Goal: Task Accomplishment & Management: Use online tool/utility

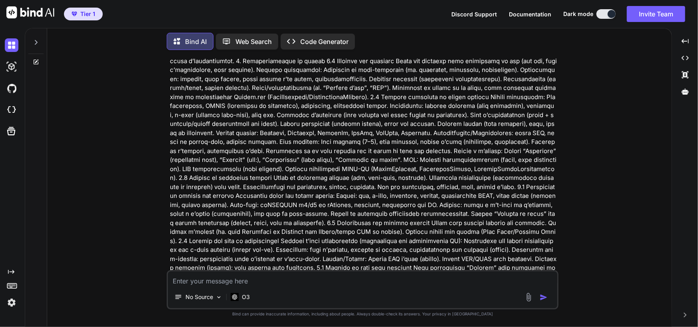
scroll to position [120, 0]
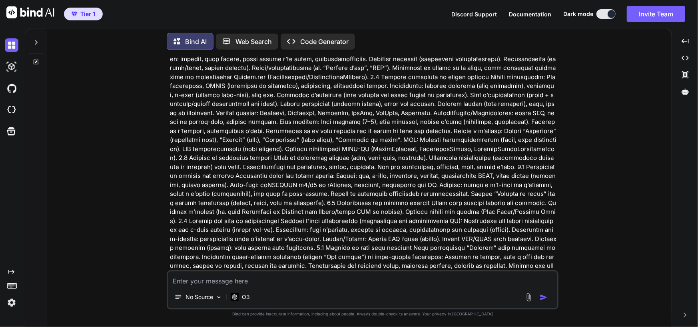
click at [330, 38] on p "Code Generator" at bounding box center [324, 42] width 48 height 10
type textarea "x"
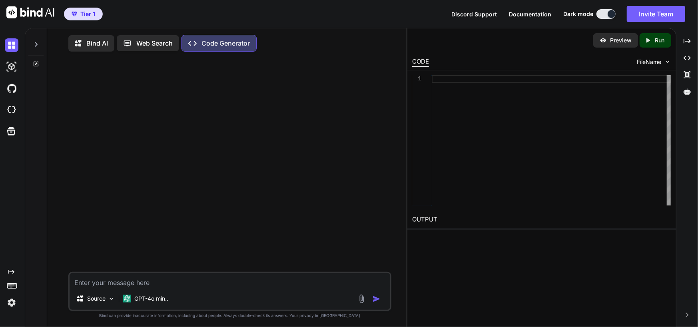
click at [89, 42] on p "Bind AI" at bounding box center [97, 43] width 22 height 10
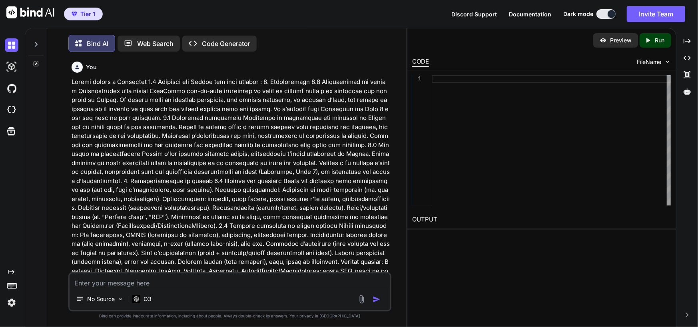
scroll to position [4, 0]
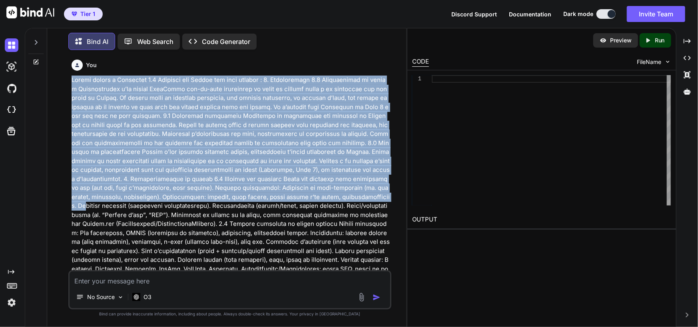
drag, startPoint x: 71, startPoint y: 77, endPoint x: 230, endPoint y: 200, distance: 200.5
click at [230, 200] on div "You Bind AI Below is a complete, production-ready “starter kit” that matches th…" at bounding box center [231, 163] width 322 height 214
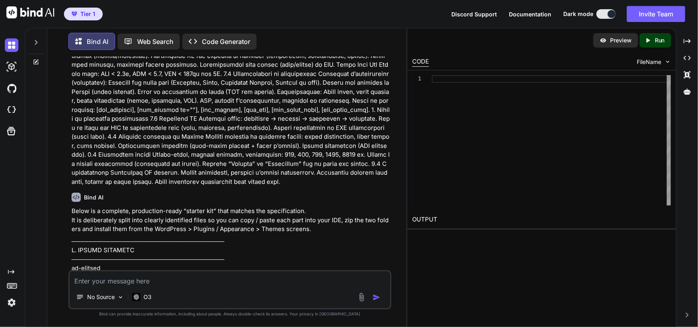
scroll to position [600, 0]
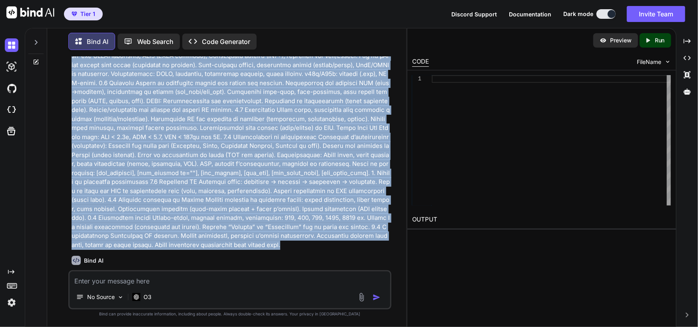
copy p "Loremi dolors a Consectet 4.0 Adipisci eli Seddoe tem inci utlabor : 4. Etdolor…"
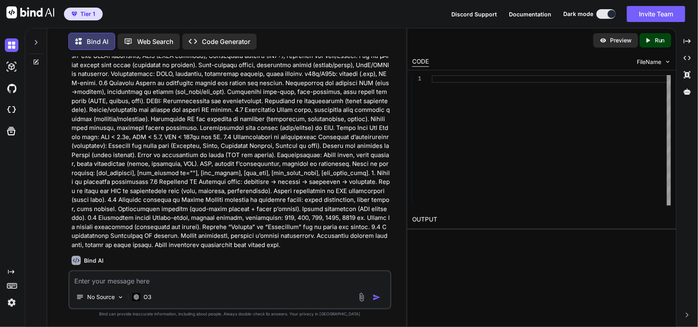
click at [226, 37] on p "Code Generator" at bounding box center [226, 42] width 48 height 10
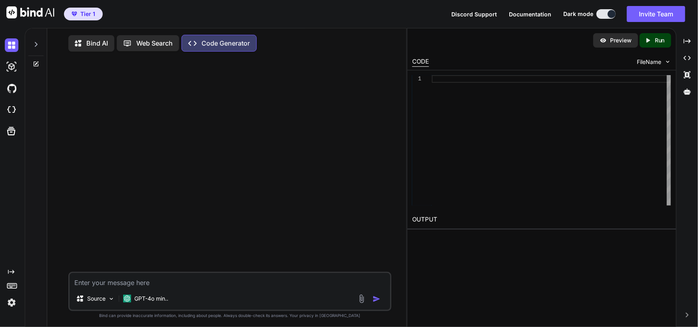
click at [129, 284] on textarea at bounding box center [230, 280] width 321 height 14
type textarea "Loremi dolors a Consectet 4.0 Adipisci eli Seddoe tem inci utlabor : 4. Etdolor…"
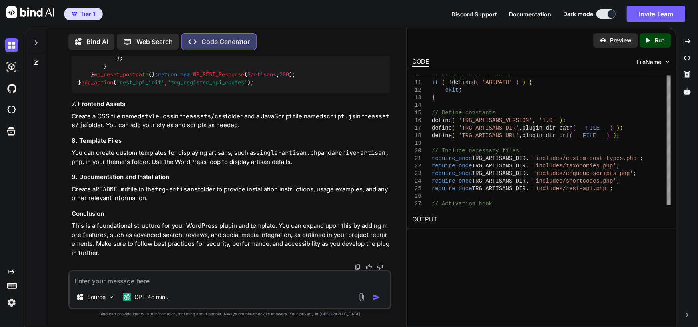
scroll to position [2130, 0]
drag, startPoint x: 77, startPoint y: 39, endPoint x: 76, endPoint y: 43, distance: 4.6
click at [77, 39] on icon at bounding box center [79, 42] width 8 height 8
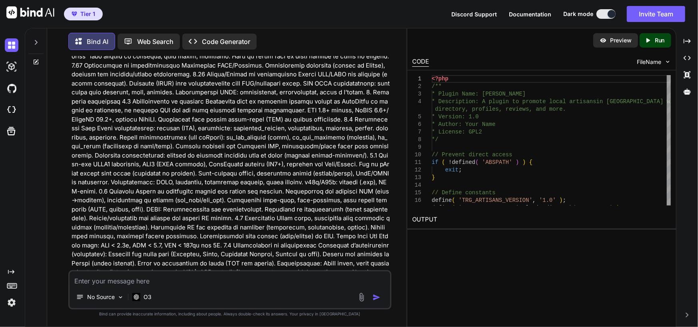
scroll to position [560, 0]
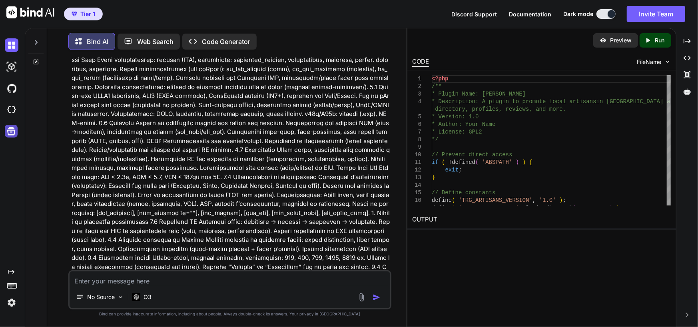
click at [12, 130] on icon at bounding box center [11, 131] width 8 height 8
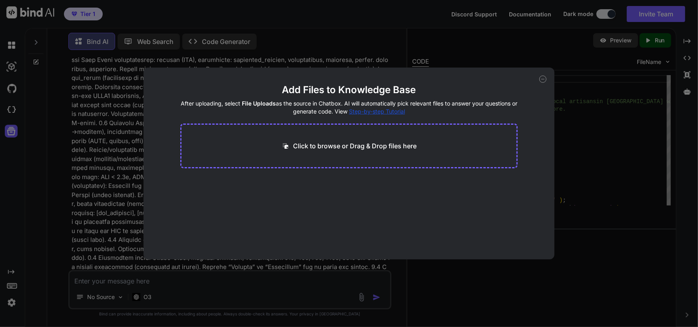
click at [600, 117] on div "Add Files to Knowledge Base After uploading, select File Uploads as the source …" at bounding box center [349, 163] width 698 height 327
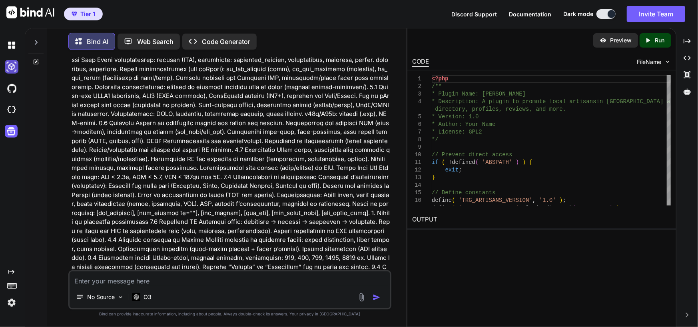
click at [12, 64] on img at bounding box center [12, 67] width 14 height 14
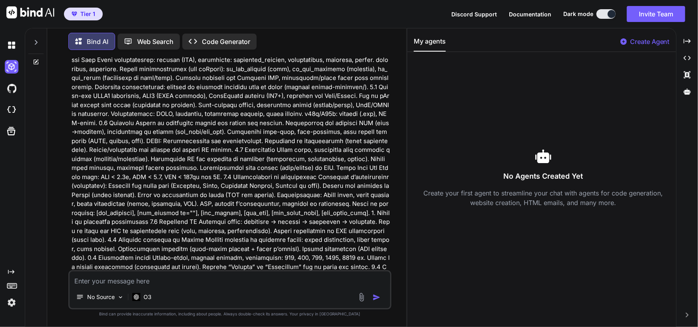
click at [37, 39] on icon at bounding box center [36, 42] width 6 height 6
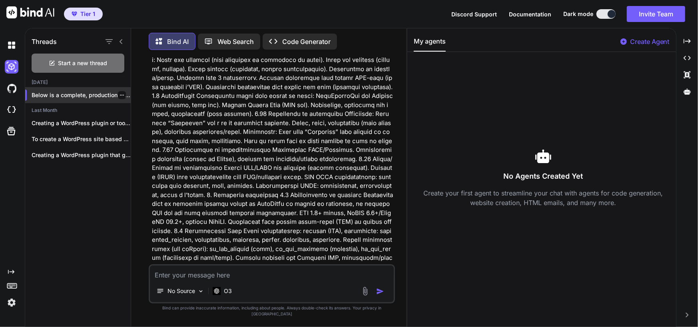
click at [61, 94] on p "Below is a complete, production-ready “starter kit”..." at bounding box center [81, 95] width 99 height 8
click at [94, 123] on p "Creating a WordPress plugin or tool to..." at bounding box center [81, 123] width 99 height 8
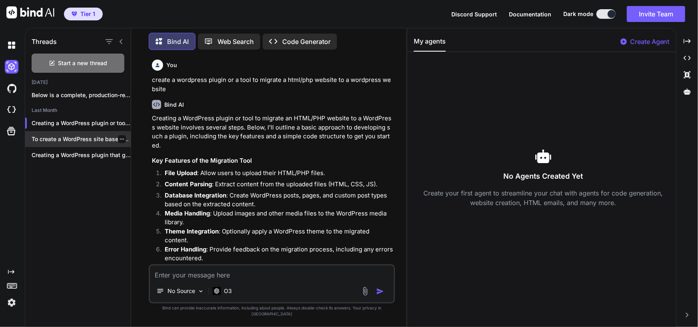
click at [92, 135] on p "To create a WordPress site based on..." at bounding box center [81, 139] width 99 height 8
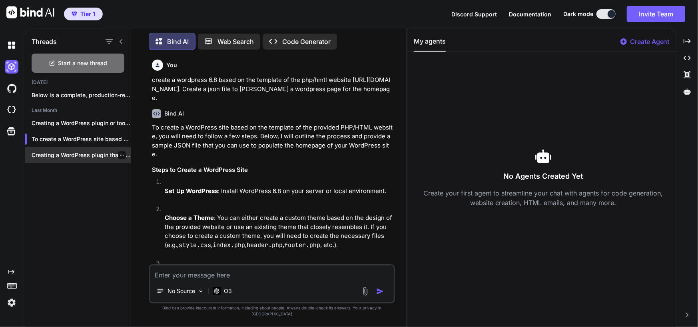
click at [88, 152] on p "Creating a WordPress plugin that generates a..." at bounding box center [81, 155] width 99 height 8
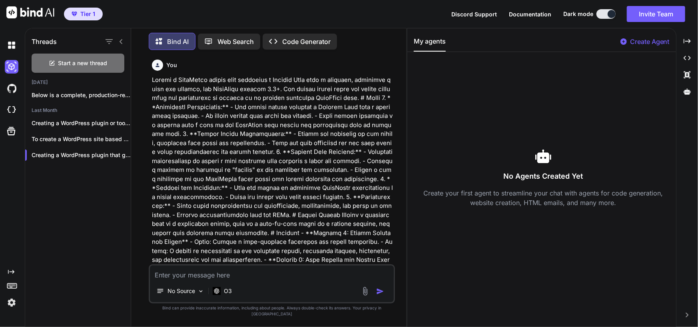
click at [292, 37] on p "Code Generator" at bounding box center [306, 42] width 48 height 10
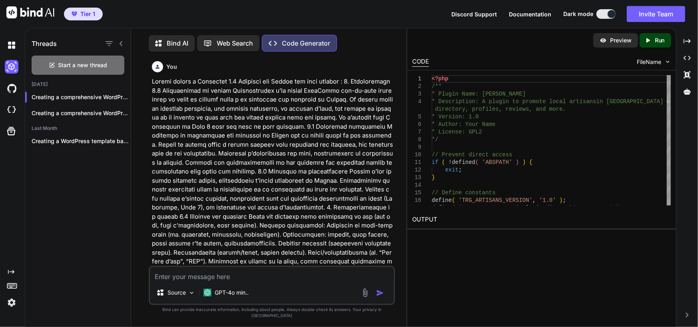
scroll to position [3, 0]
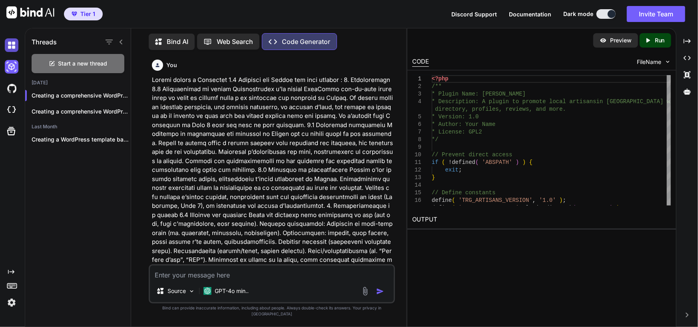
click at [9, 44] on img at bounding box center [12, 45] width 14 height 14
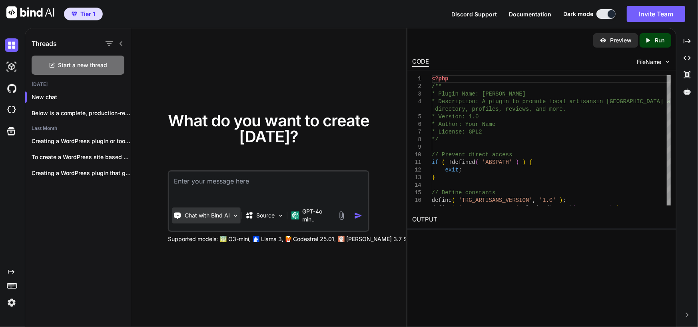
click at [234, 212] on img at bounding box center [235, 215] width 7 height 7
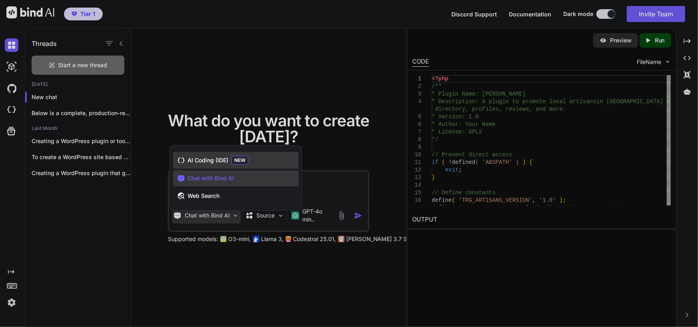
click at [227, 161] on span "AI Coding (IDE)" at bounding box center [208, 160] width 41 height 8
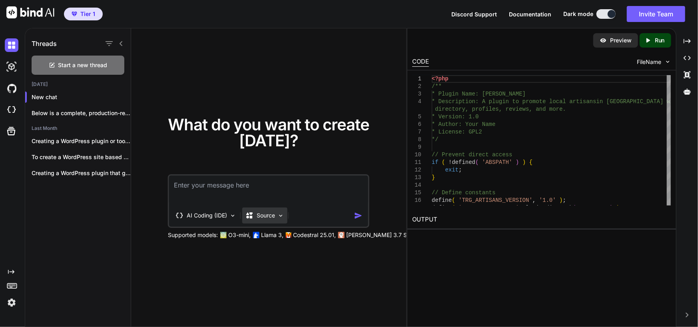
click at [277, 214] on div "Source" at bounding box center [264, 216] width 45 height 16
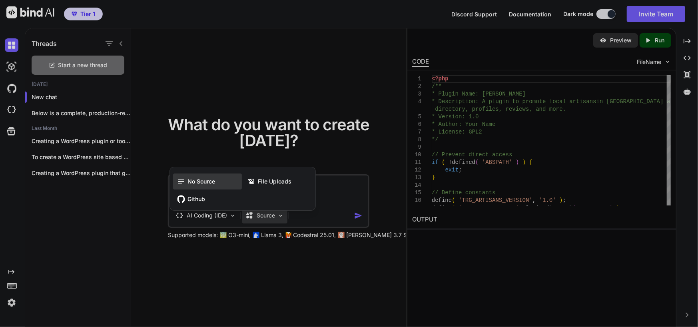
click at [188, 180] on span "No Source" at bounding box center [202, 182] width 28 height 8
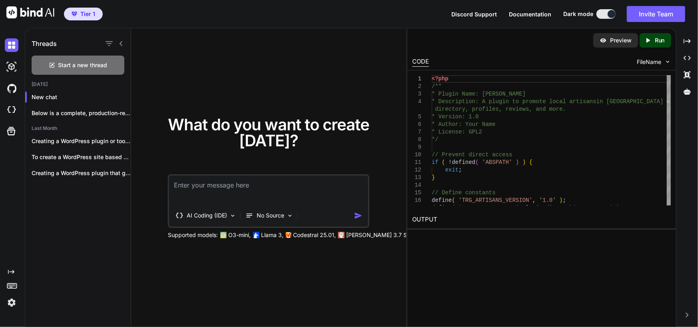
click at [221, 185] on textarea at bounding box center [268, 191] width 199 height 30
type textarea "a wordpress plugin"
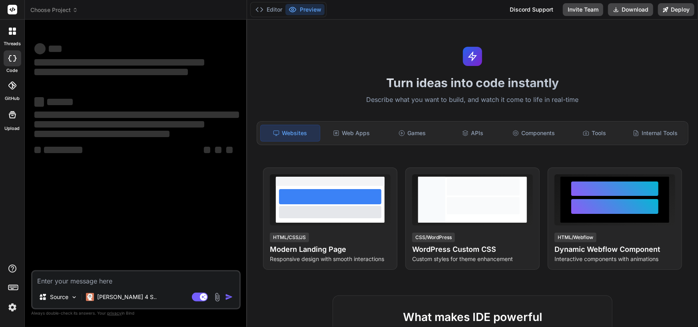
click at [100, 282] on textarea at bounding box center [135, 279] width 207 height 14
type textarea "x"
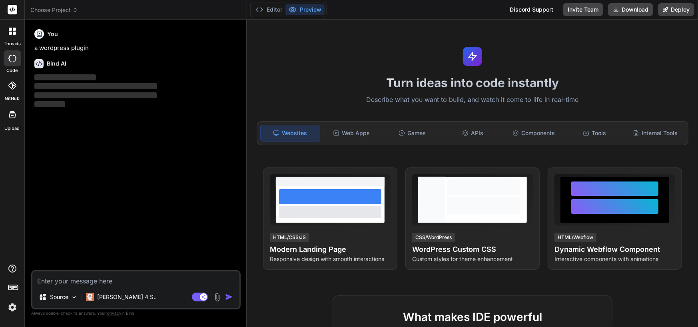
type textarea "Loremi dolors a Consectet 4.0 Adipisci eli Seddoe tem inci utlabor : 4. Etdolor…"
type textarea "x"
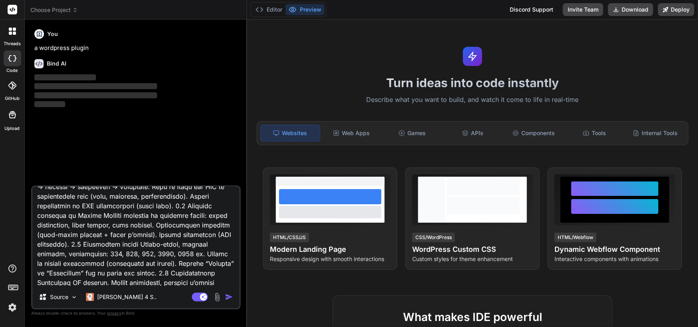
scroll to position [1412, 0]
type textarea "Loremi dolors a Consectet 4.0 Adipisci eli Seddoe tem inci utlabor : 4. Etdolor…"
click at [75, 298] on img at bounding box center [74, 297] width 7 height 7
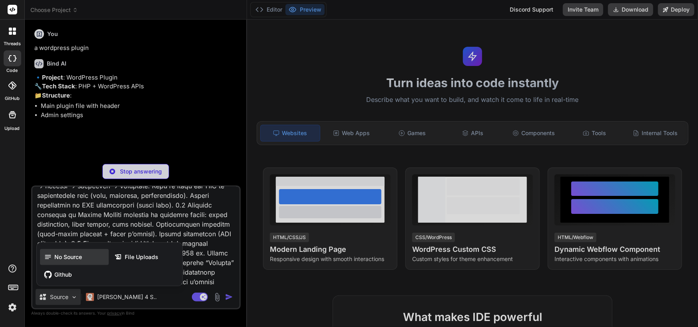
click at [67, 256] on span "No Source" at bounding box center [68, 257] width 28 height 8
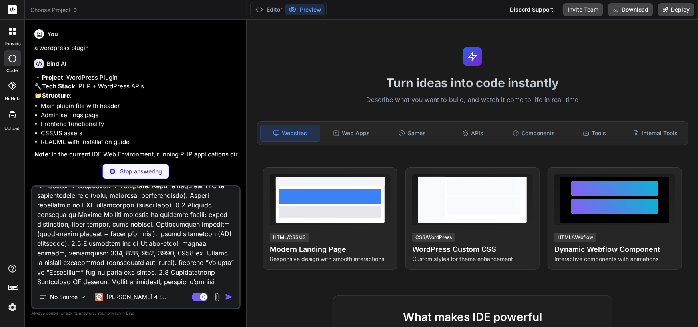
click at [169, 281] on textarea at bounding box center [135, 236] width 207 height 99
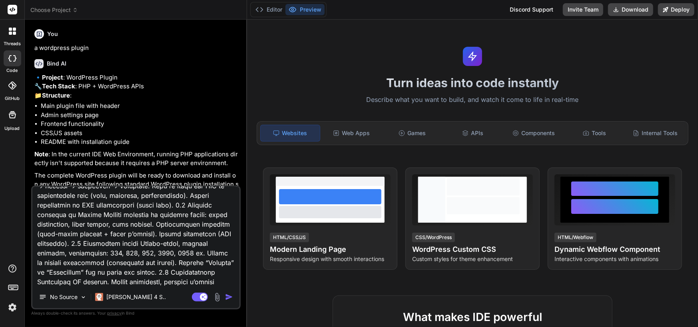
type textarea "x"
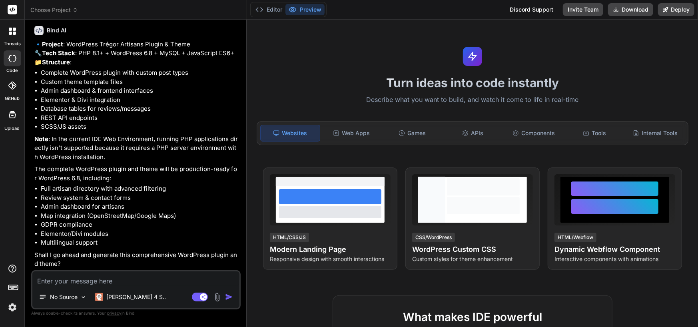
scroll to position [1433, 0]
type textarea "x"
click at [112, 278] on textarea at bounding box center [135, 279] width 207 height 14
type textarea "y"
type textarea "x"
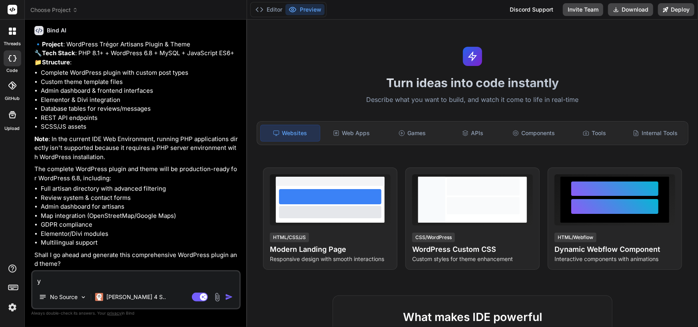
type textarea "ye"
type textarea "x"
type textarea "yes"
type textarea "x"
type textarea "yes"
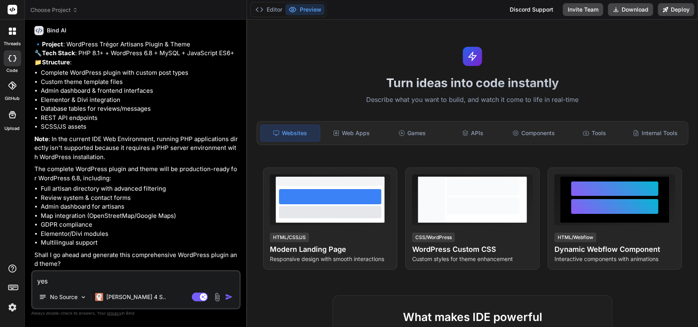
type textarea "x"
type textarea "yes g"
type textarea "x"
type textarea "yes go"
type textarea "x"
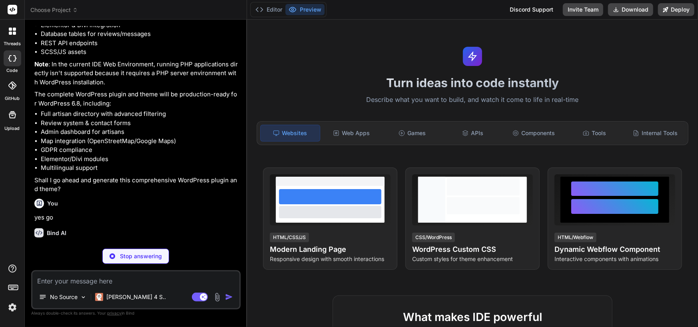
scroll to position [1516, 0]
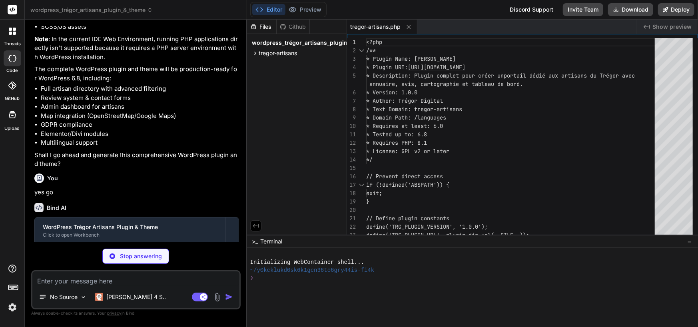
type textarea "x"
type textarea "register_post_type('trg_promotion', $args); } }"
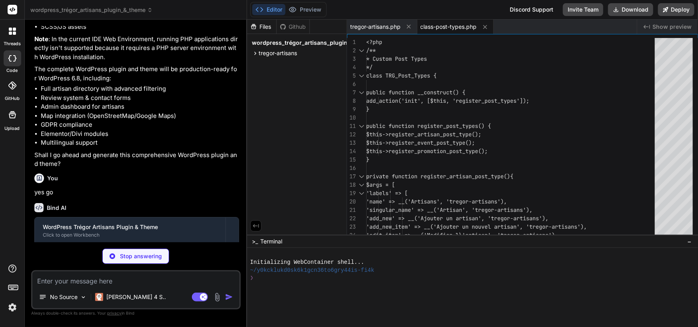
type textarea "x"
type textarea "register_taxonomy('trg_label', ['trg_artisan'], $args); } }"
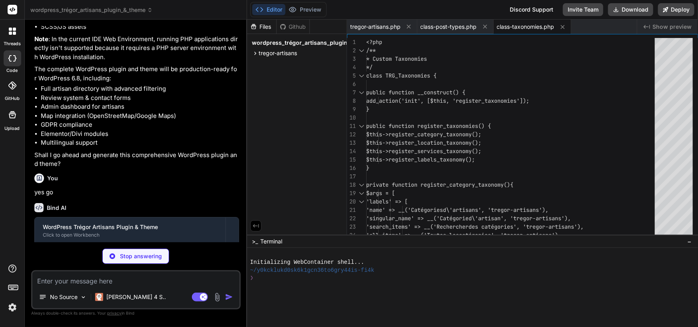
type textarea "x"
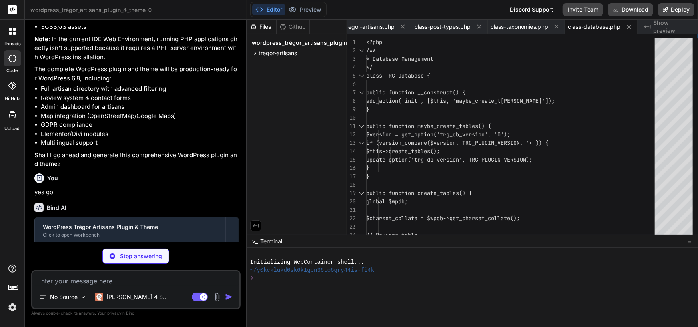
type textarea "x"
type textarea "public function stats_page() { include TRG_PLUGIN_PATH . 'templates/admin/stats…"
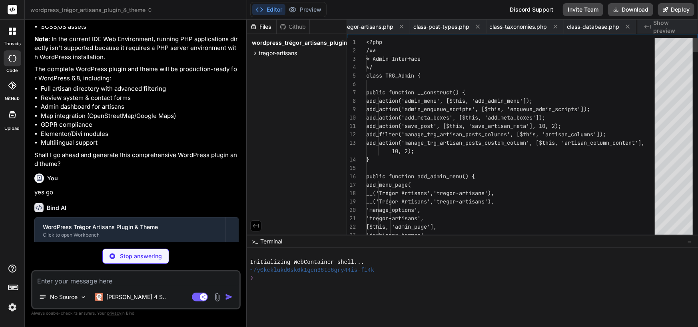
scroll to position [0, 71]
type textarea "x"
type textarea "'categories' => wp_get_post_terms($post_id, 'trg_category'), 'locations' => wp_…"
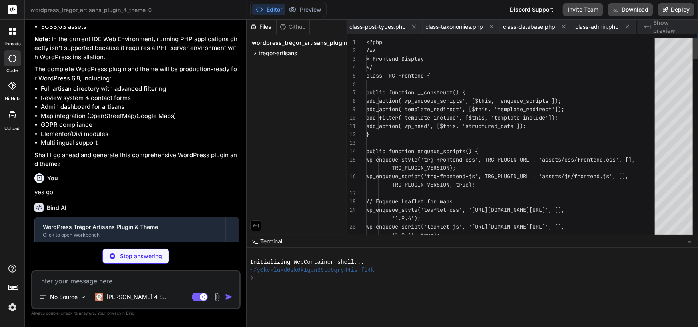
scroll to position [0, 142]
type textarea "x"
type textarea "}"
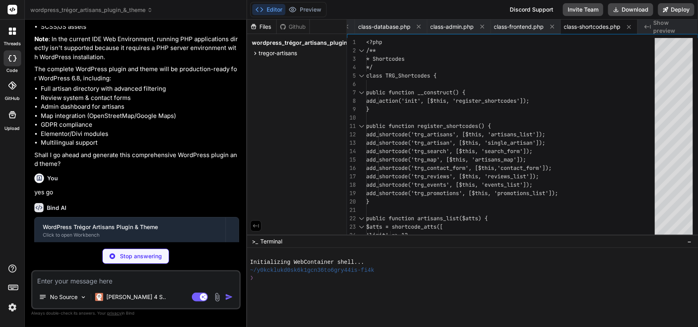
type textarea "x"
type textarea "return $earth_radius * $c; } }"
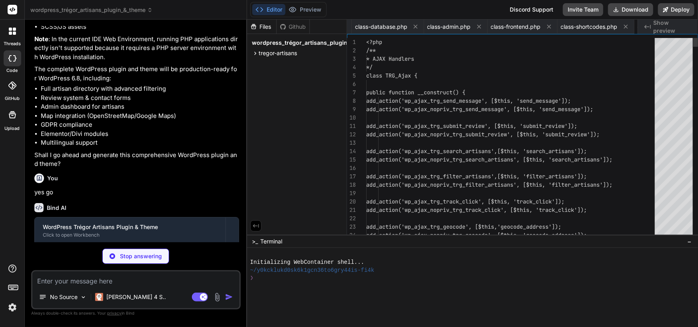
scroll to position [0, 278]
type textarea "x"
type textarea "return $formatted; } }"
type textarea "x"
type textarea "}"
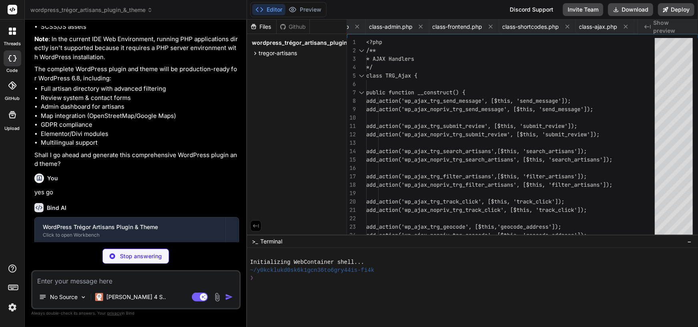
type textarea "x"
type textarea "display: none !important; } .trg-artisan-card { break-inside: avoid; } }"
type textarea "x"
type textarea "document.addEventListener('DOMContentLoaded', () => { window.tregorArtisans = n…"
type textarea "x"
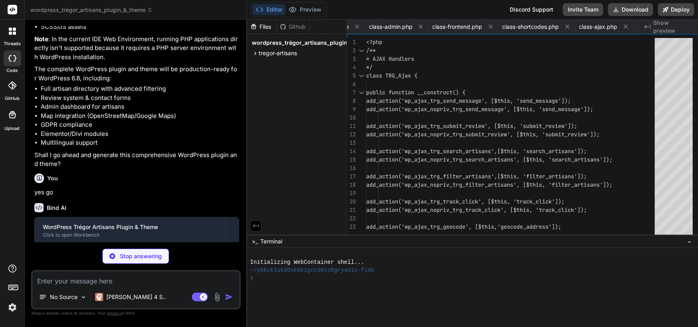
type textarea "<?php endwhile; get_footer(); ?>"
type textarea "x"
type textarea ".trg-list-view .trg-artisan-card-image { width: 100%; height: 200px; } } </styl…"
type textarea "x"
type textarea "</style>"
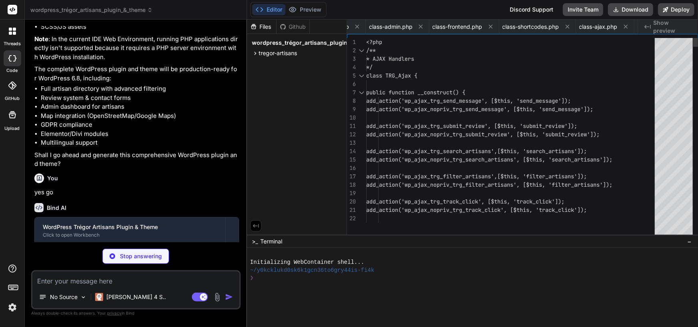
type textarea "x"
type textarea ".trg-checkbox-label { align-items: flex-start; } } </style>"
type textarea "x"
